Goal: Task Accomplishment & Management: Manage account settings

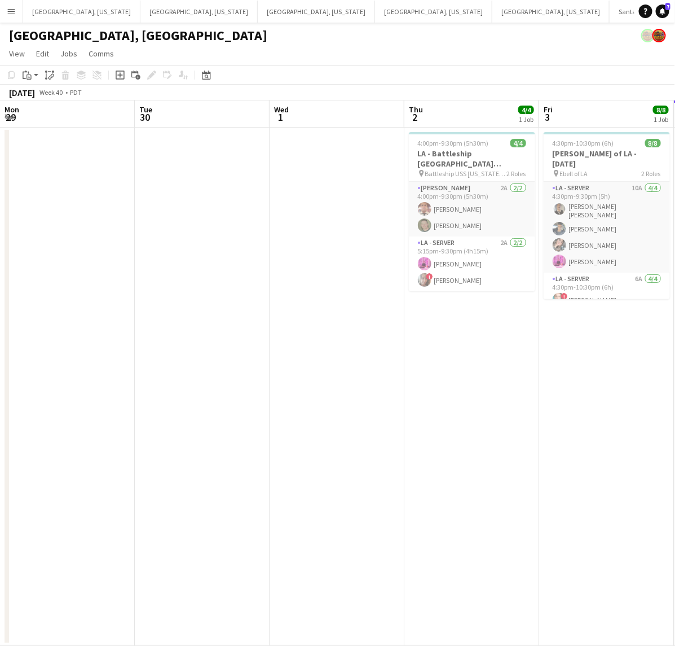
scroll to position [0, 357]
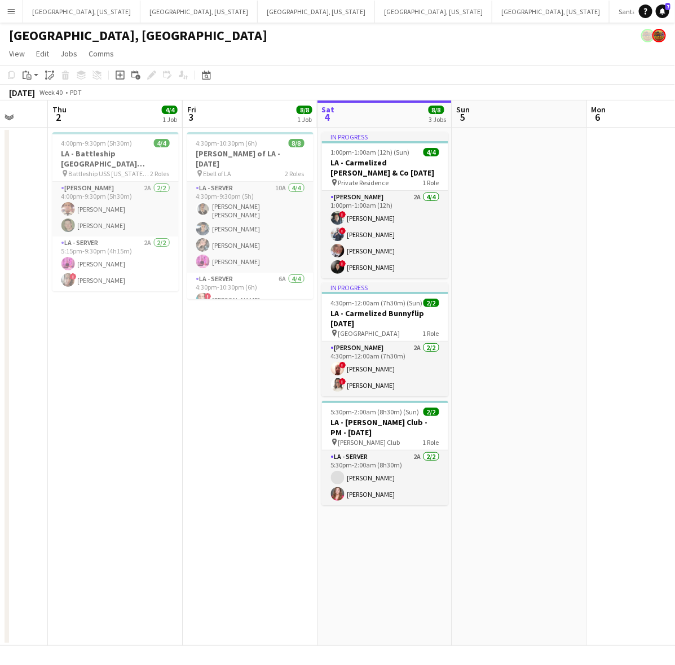
drag, startPoint x: 569, startPoint y: 196, endPoint x: 267, endPoint y: 285, distance: 314.9
click at [283, 281] on app-calendar-viewport "Mon 29 Tue 30 Wed 1 Thu 2 4/4 1 Job Fri 3 8/8 1 Job Sat 4 8/8 3 Jobs Sun 5 Mon …" at bounding box center [337, 372] width 675 height 545
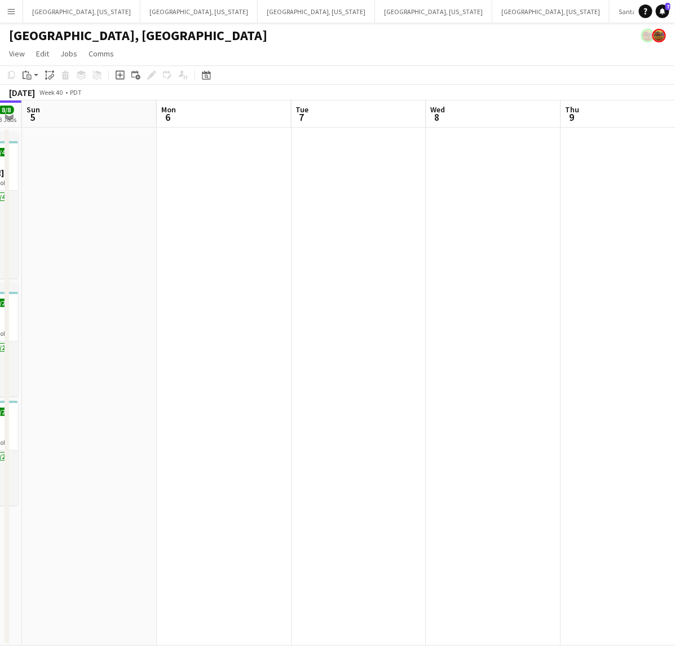
drag, startPoint x: 350, startPoint y: 285, endPoint x: 248, endPoint y: 300, distance: 102.6
click at [248, 300] on app-calendar-viewport "Thu 2 4/4 1 Job Fri 3 8/8 1 Job Sat 4 8/8 3 Jobs Sun 5 Mon 6 Tue 7 Wed 8 Thu 9 …" at bounding box center [337, 372] width 675 height 545
drag, startPoint x: 436, startPoint y: 271, endPoint x: 293, endPoint y: 320, distance: 150.4
click at [184, 335] on app-calendar-viewport "Fri 3 8/8 1 Job Sat 4 8/8 3 Jobs Sun 5 Mon 6 Tue 7 Wed 8 Thu 9 Fri 10 Sat 11 2/…" at bounding box center [337, 372] width 675 height 545
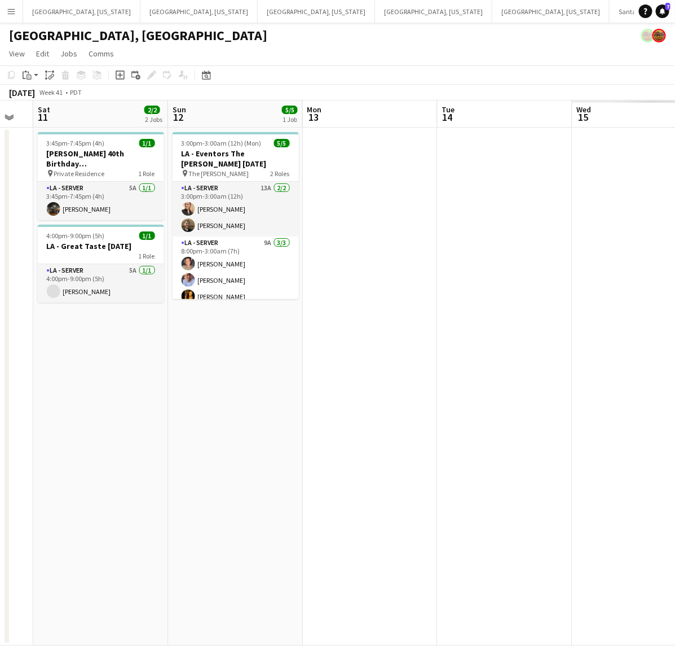
scroll to position [0, 330]
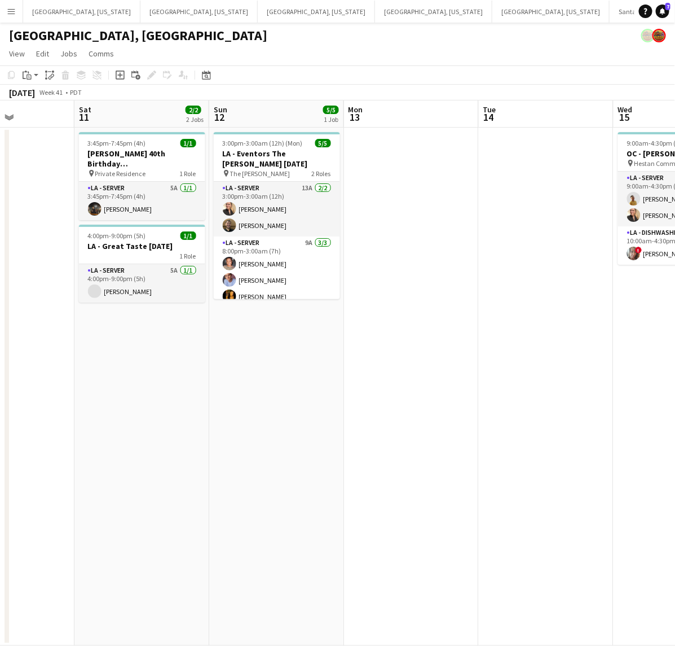
drag, startPoint x: 340, startPoint y: 319, endPoint x: 1, endPoint y: 399, distance: 348.8
click at [1, 399] on app-calendar-viewport "Wed 8 Thu 9 Fri 10 Sat 11 2/2 2 Jobs Sun 12 5/5 1 Job Mon 13 Tue 14 Wed 15 3/3 …" at bounding box center [337, 372] width 675 height 545
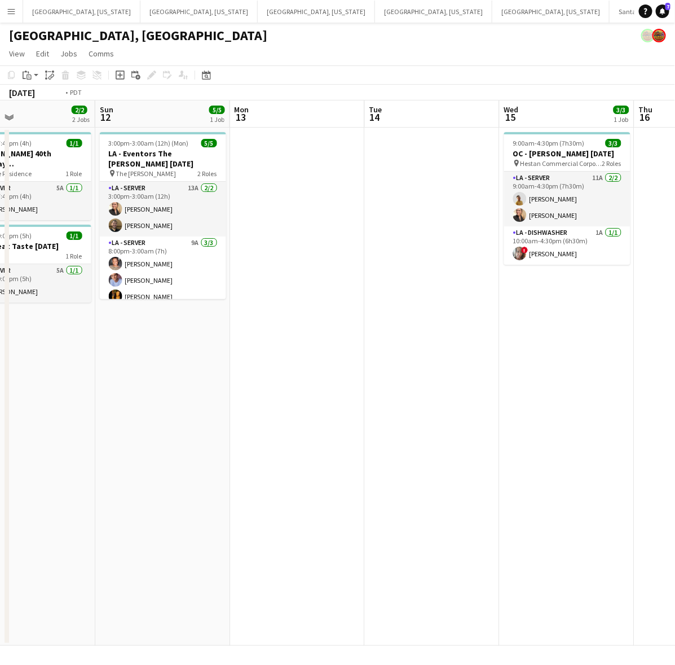
drag, startPoint x: 86, startPoint y: 449, endPoint x: 38, endPoint y: 464, distance: 50.9
click at [38, 464] on app-calendar-viewport "Wed 8 Thu 9 Fri 10 Sat 11 2/2 2 Jobs Sun 12 5/5 1 Job Mon 13 Tue 14 Wed 15 3/3 …" at bounding box center [337, 372] width 675 height 545
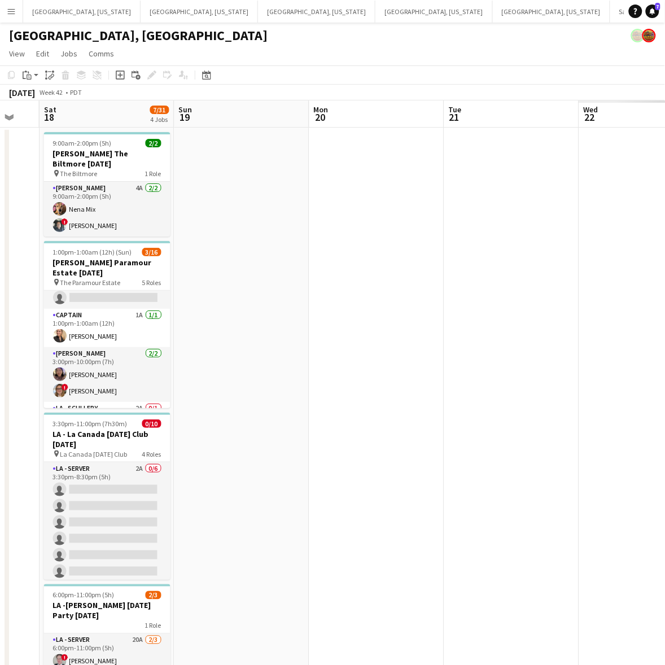
scroll to position [0, 340]
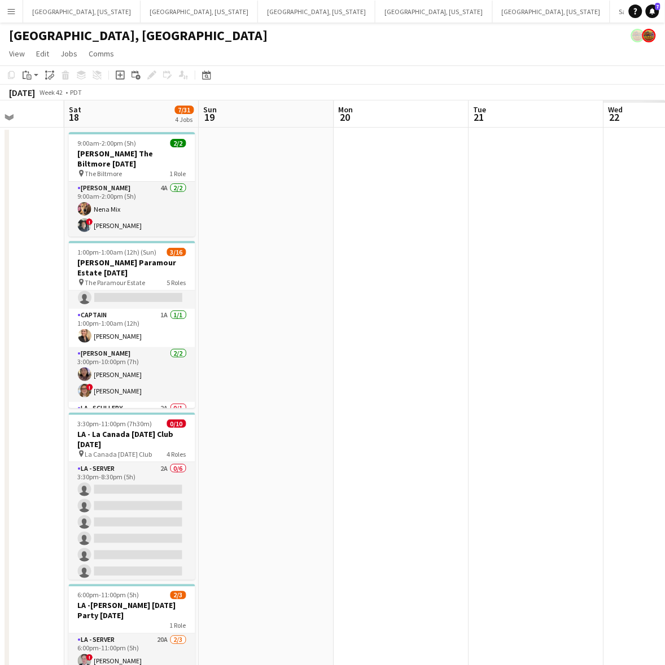
drag, startPoint x: 416, startPoint y: 357, endPoint x: 12, endPoint y: 460, distance: 417.1
click at [12, 460] on app-calendar-viewport "Wed 15 3/3 1 Job Thu 16 Fri 17 Sat 18 7/31 4 Jobs Sun 19 Mon 20 Tue 21 Wed 22 T…" at bounding box center [332, 414] width 665 height 629
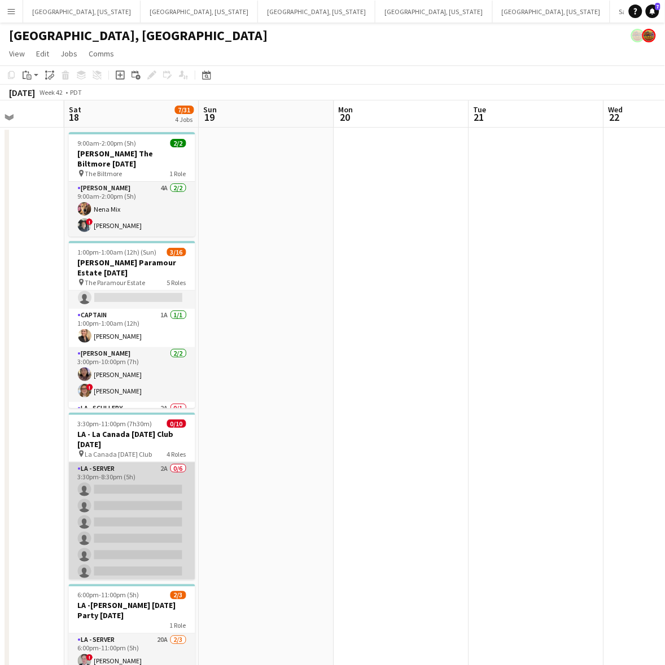
click at [122, 481] on app-card-role "LA - Server 2A 0/6 3:30pm-8:30pm (5h) single-neutral-actions single-neutral-act…" at bounding box center [132, 522] width 126 height 120
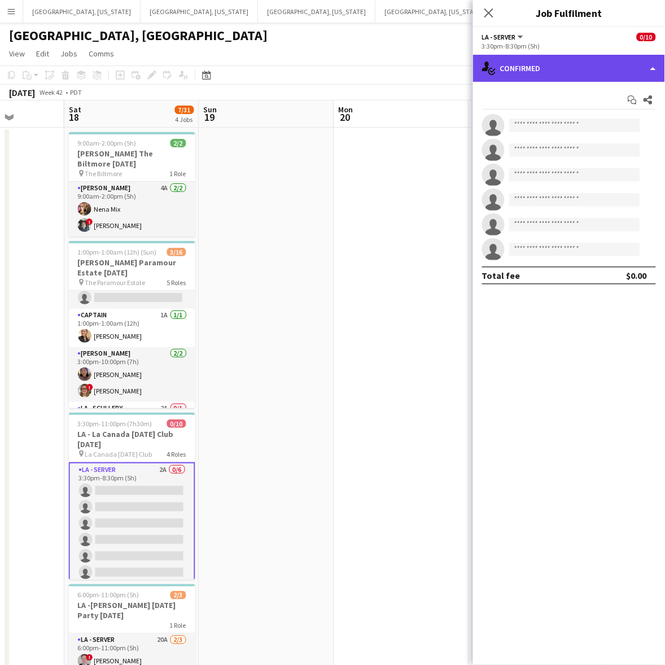
click at [595, 60] on div "single-neutral-actions-check-2 Confirmed" at bounding box center [569, 68] width 192 height 27
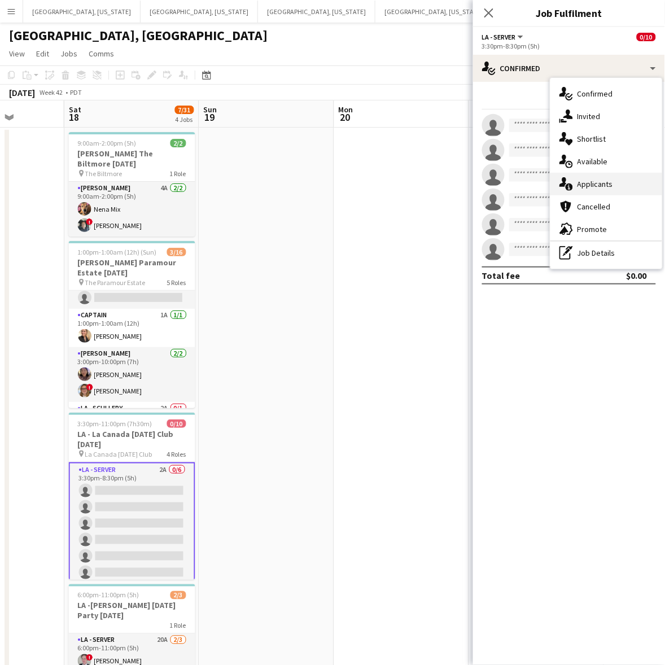
click at [604, 182] on span "Applicants" at bounding box center [595, 184] width 36 height 10
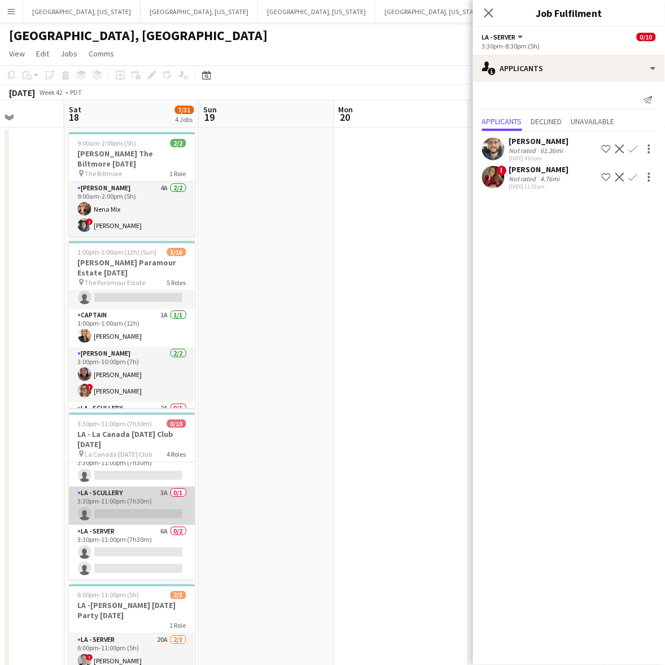
click at [150, 508] on app-card-role "LA - Scullery 3A 0/1 3:30pm-11:00pm (7h30m) single-neutral-actions" at bounding box center [132, 505] width 126 height 38
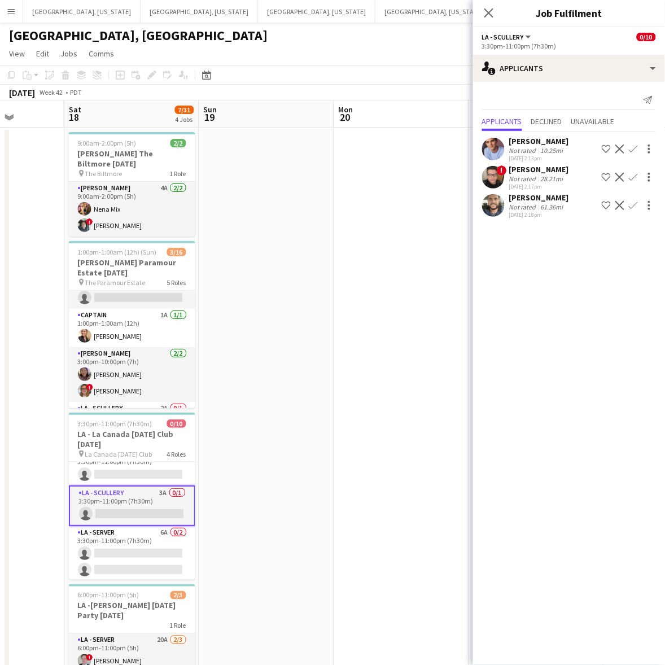
scroll to position [137, 0]
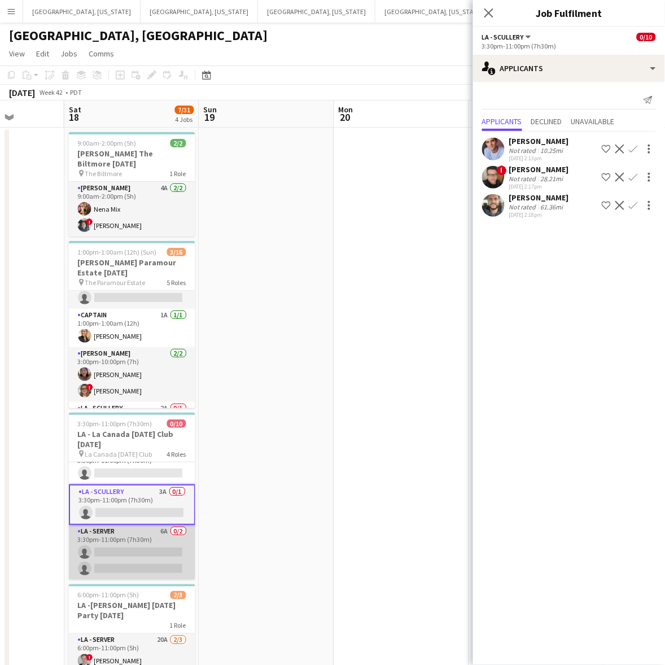
click at [144, 549] on app-card-role "LA - Server 6A 0/2 3:30pm-11:00pm (7h30m) single-neutral-actions single-neutral…" at bounding box center [132, 552] width 126 height 55
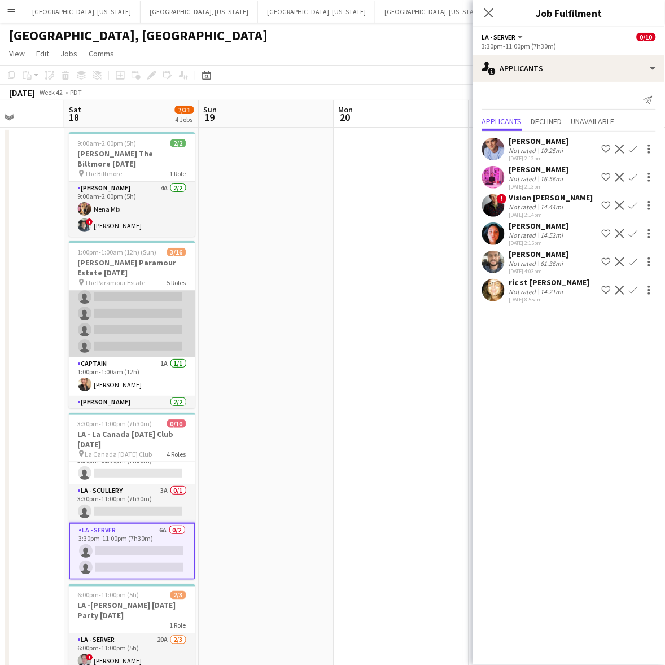
scroll to position [32, 0]
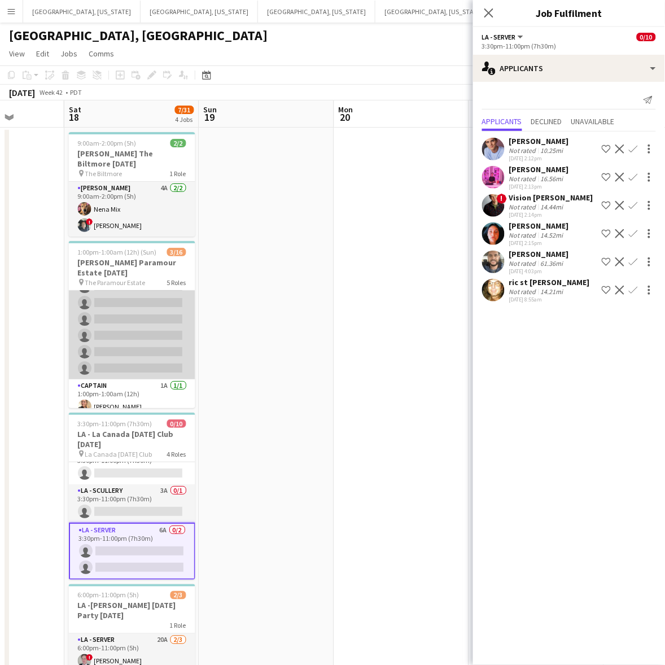
click at [120, 320] on app-card-role "LA - Server 16A 0/6 1:00pm-9:30pm (8h30m) single-neutral-actions single-neutral…" at bounding box center [132, 319] width 126 height 120
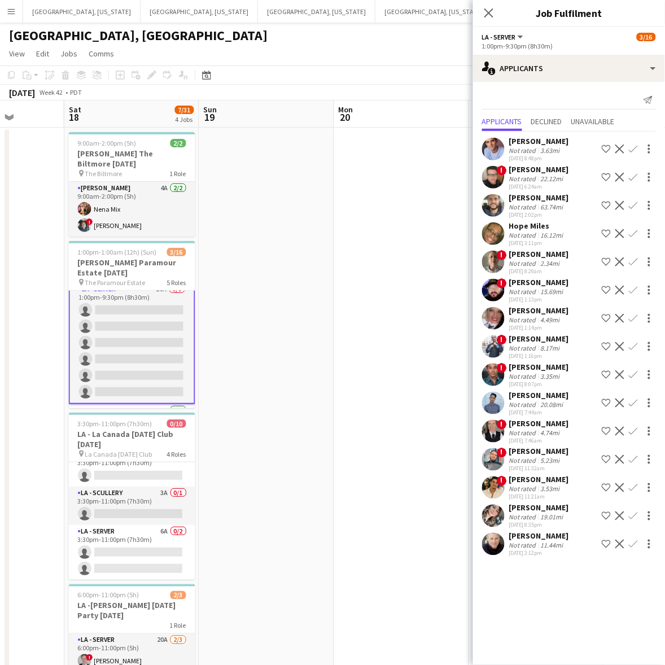
scroll to position [0, 0]
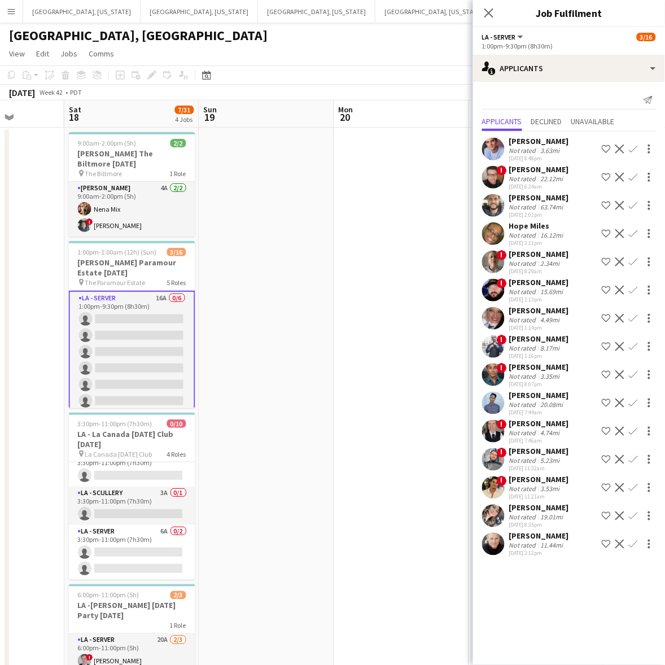
click at [635, 146] on app-icon "Confirm" at bounding box center [633, 148] width 9 height 9
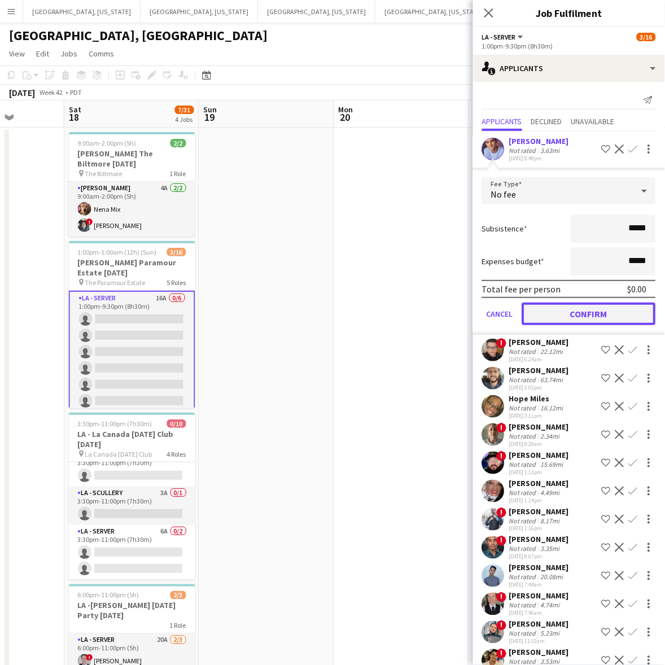
click at [596, 310] on button "Confirm" at bounding box center [589, 313] width 134 height 23
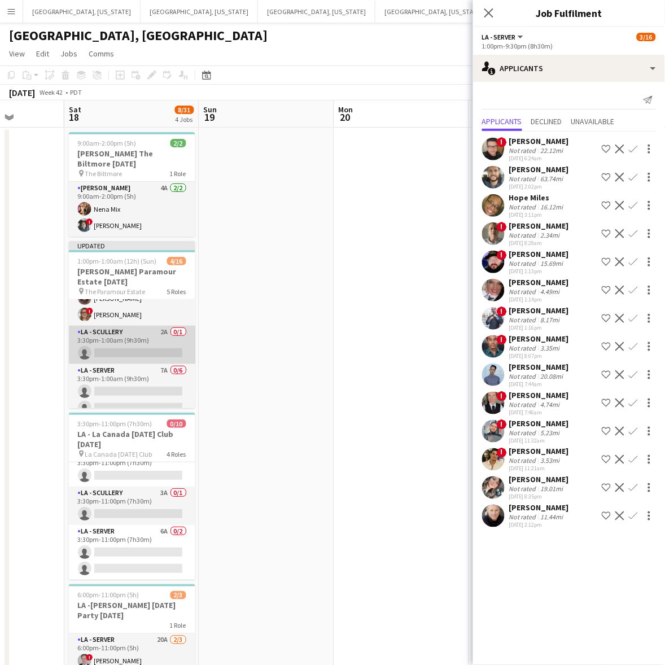
scroll to position [266, 0]
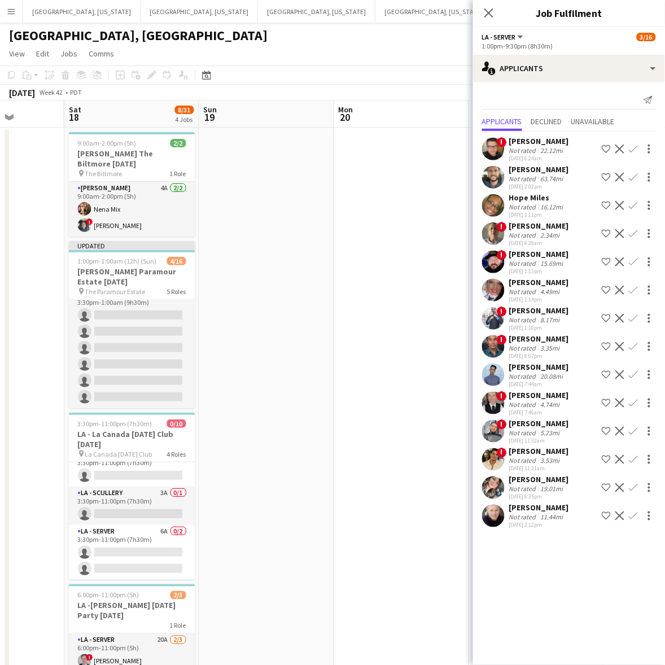
click at [376, 27] on div "[GEOGRAPHIC_DATA], [GEOGRAPHIC_DATA]" at bounding box center [332, 33] width 665 height 21
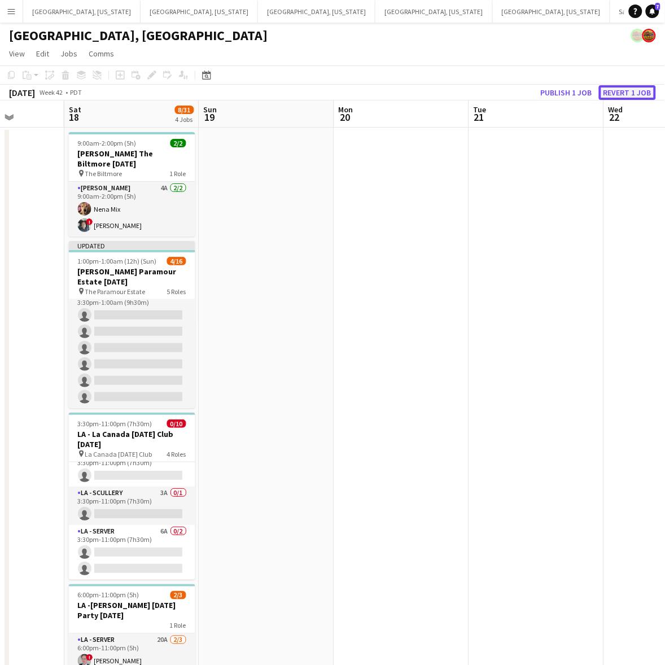
click at [617, 90] on button "Revert 1 job" at bounding box center [627, 92] width 57 height 15
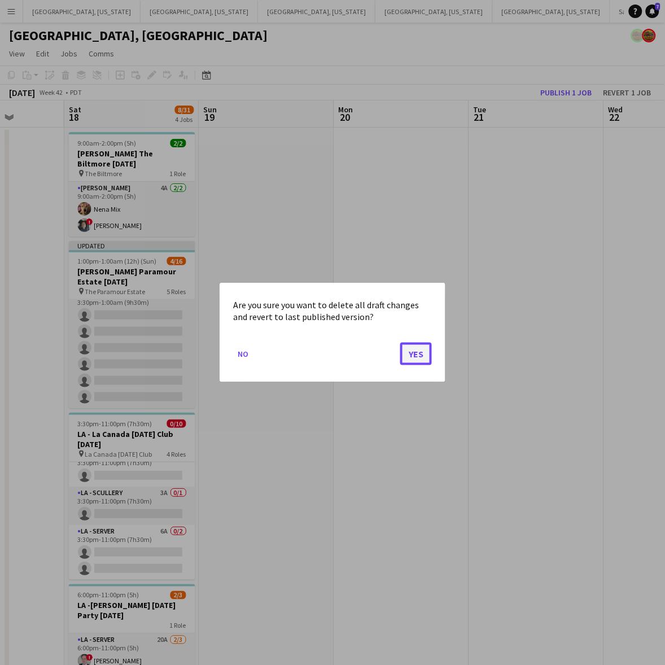
click at [419, 359] on button "Yes" at bounding box center [416, 353] width 32 height 23
